Goal: Submit feedback/report problem: Submit feedback/report problem

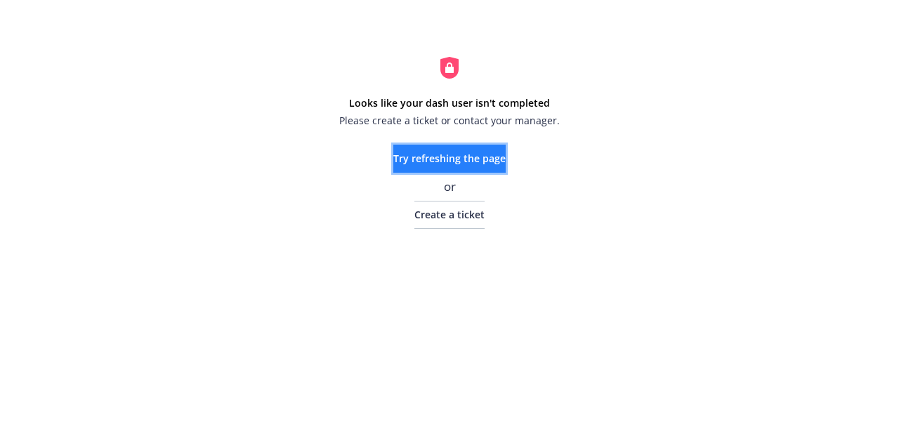
click at [487, 163] on span "Try refreshing the page" at bounding box center [449, 158] width 112 height 13
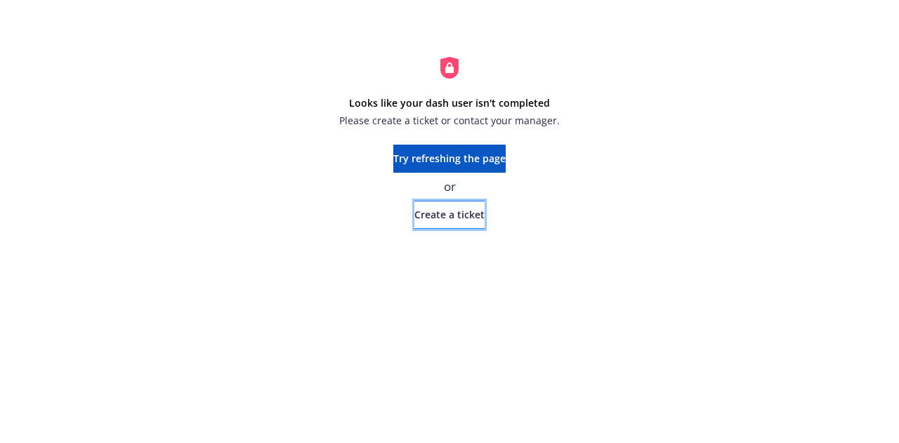
click at [452, 220] on span "Create a ticket" at bounding box center [449, 214] width 70 height 13
